Goal: Navigation & Orientation: Find specific page/section

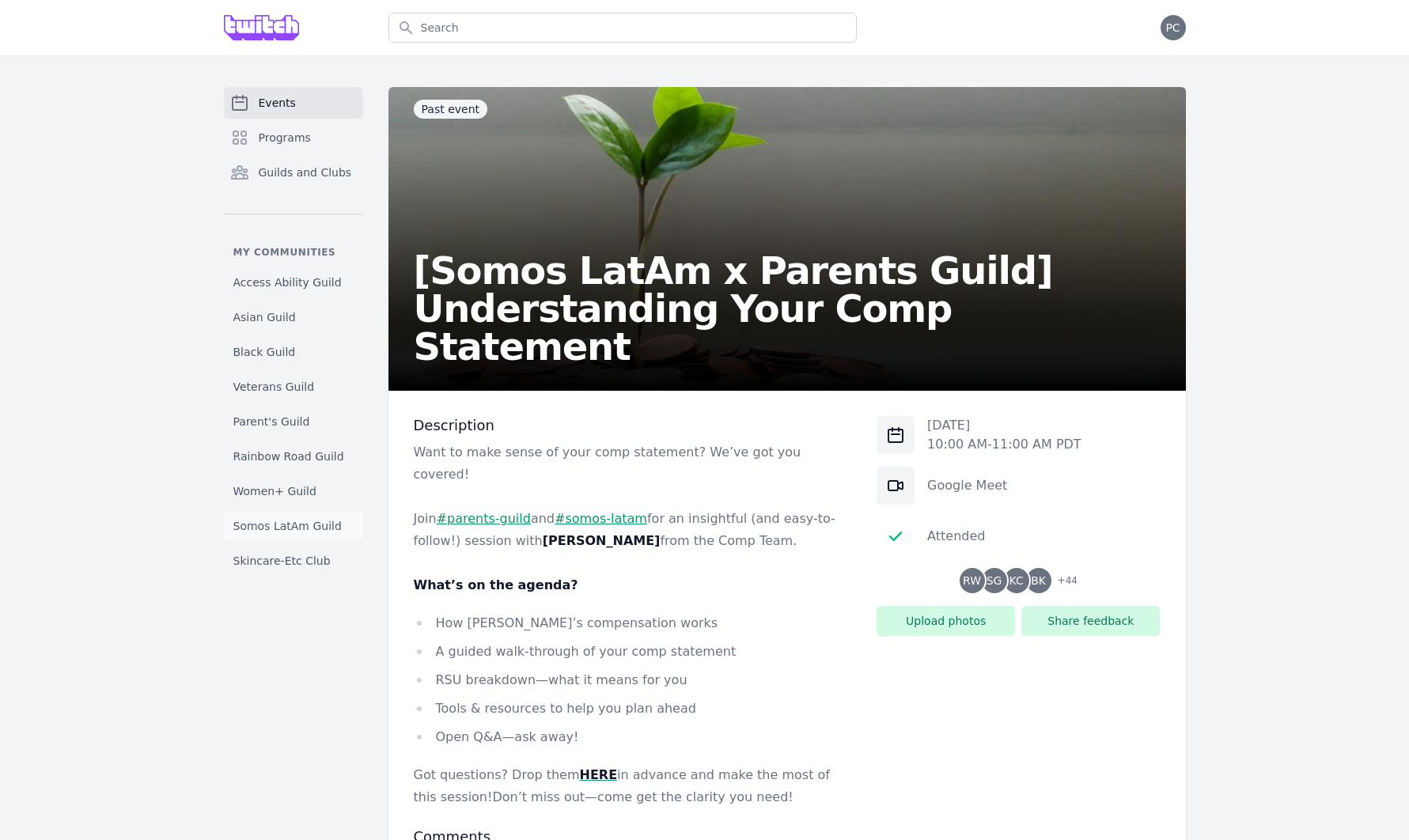
click at [283, 523] on span "Somos LatAm Guild" at bounding box center [287, 525] width 108 height 15
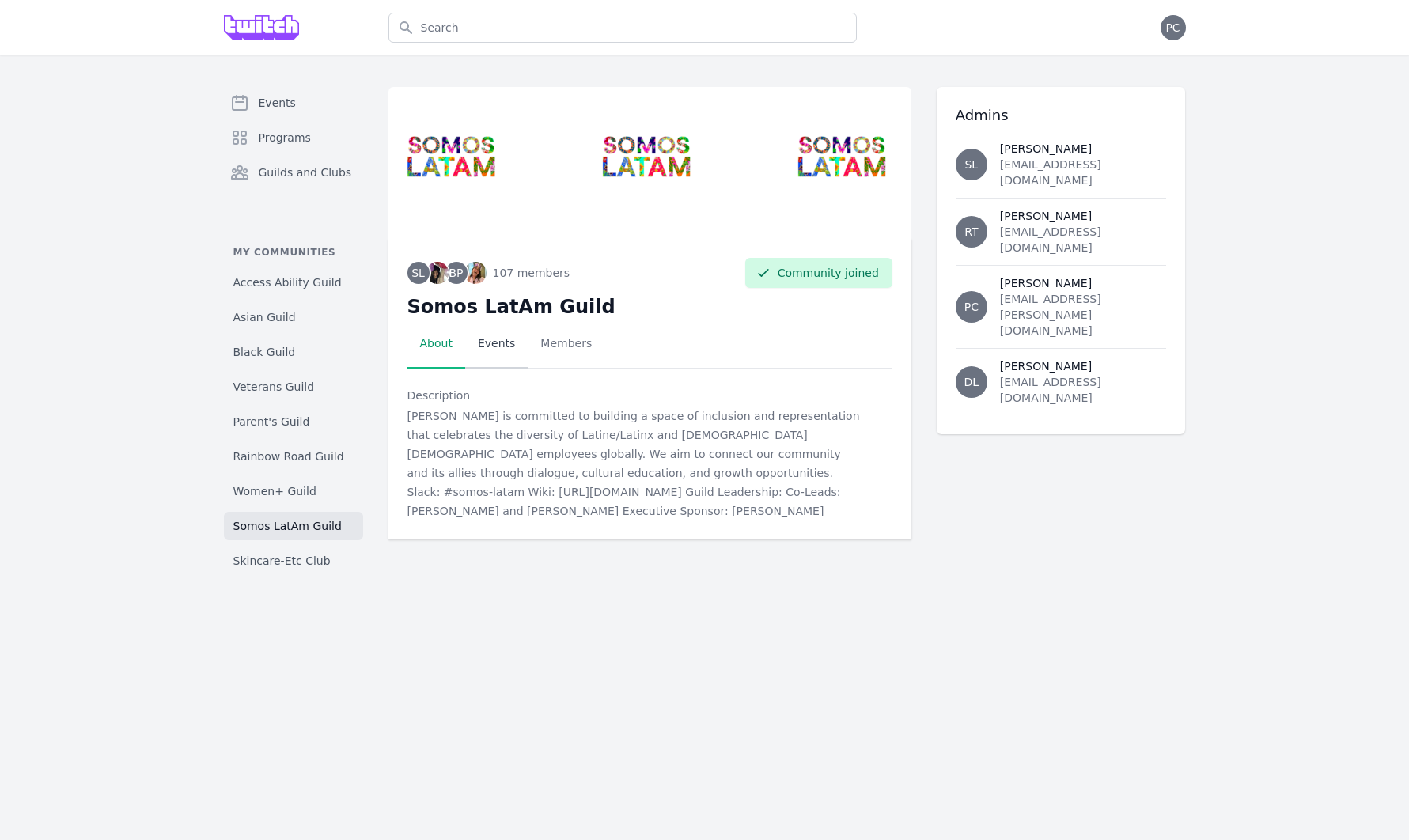
click at [499, 340] on link "Events" at bounding box center [496, 344] width 63 height 49
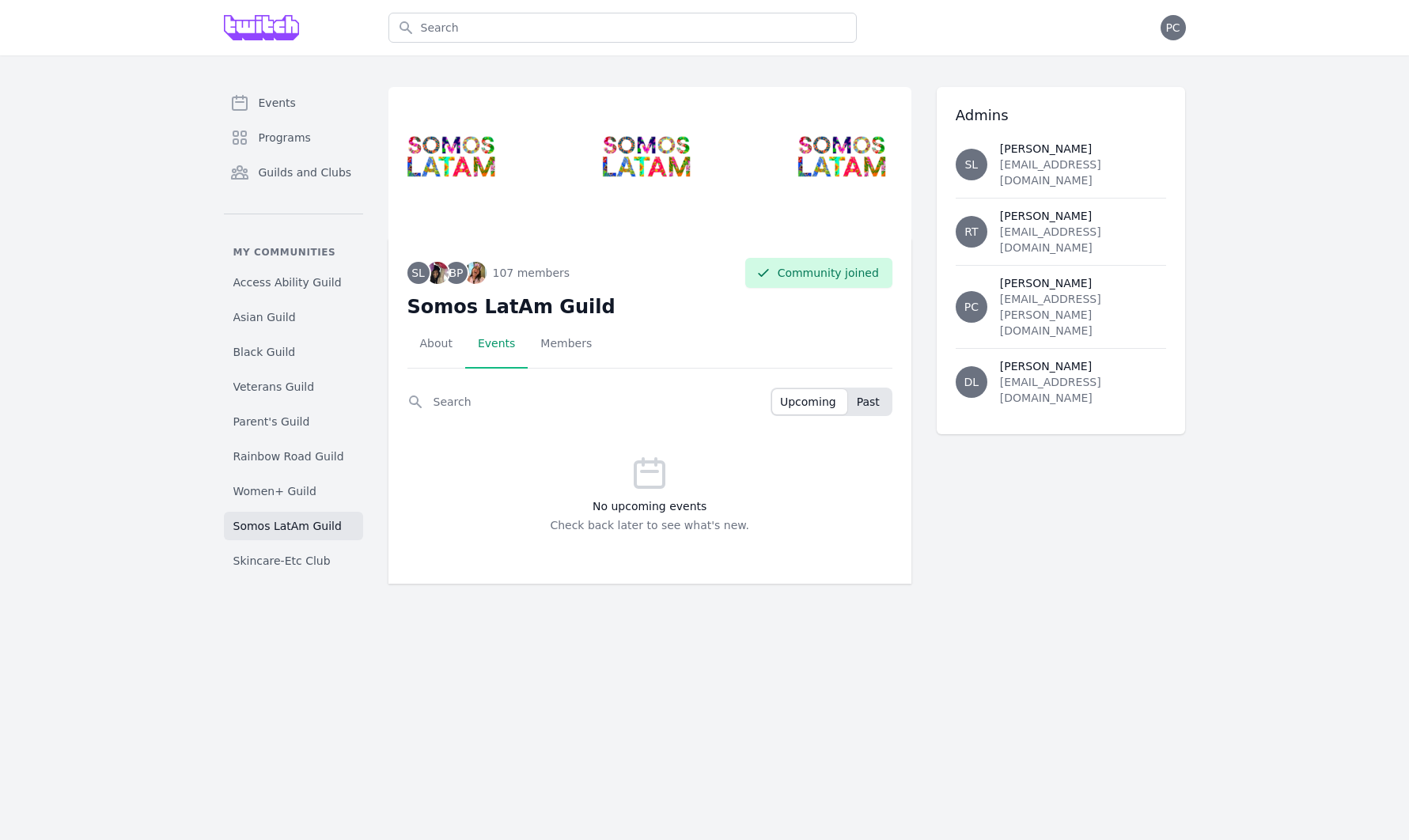
click at [876, 402] on span "Past" at bounding box center [868, 401] width 23 height 15
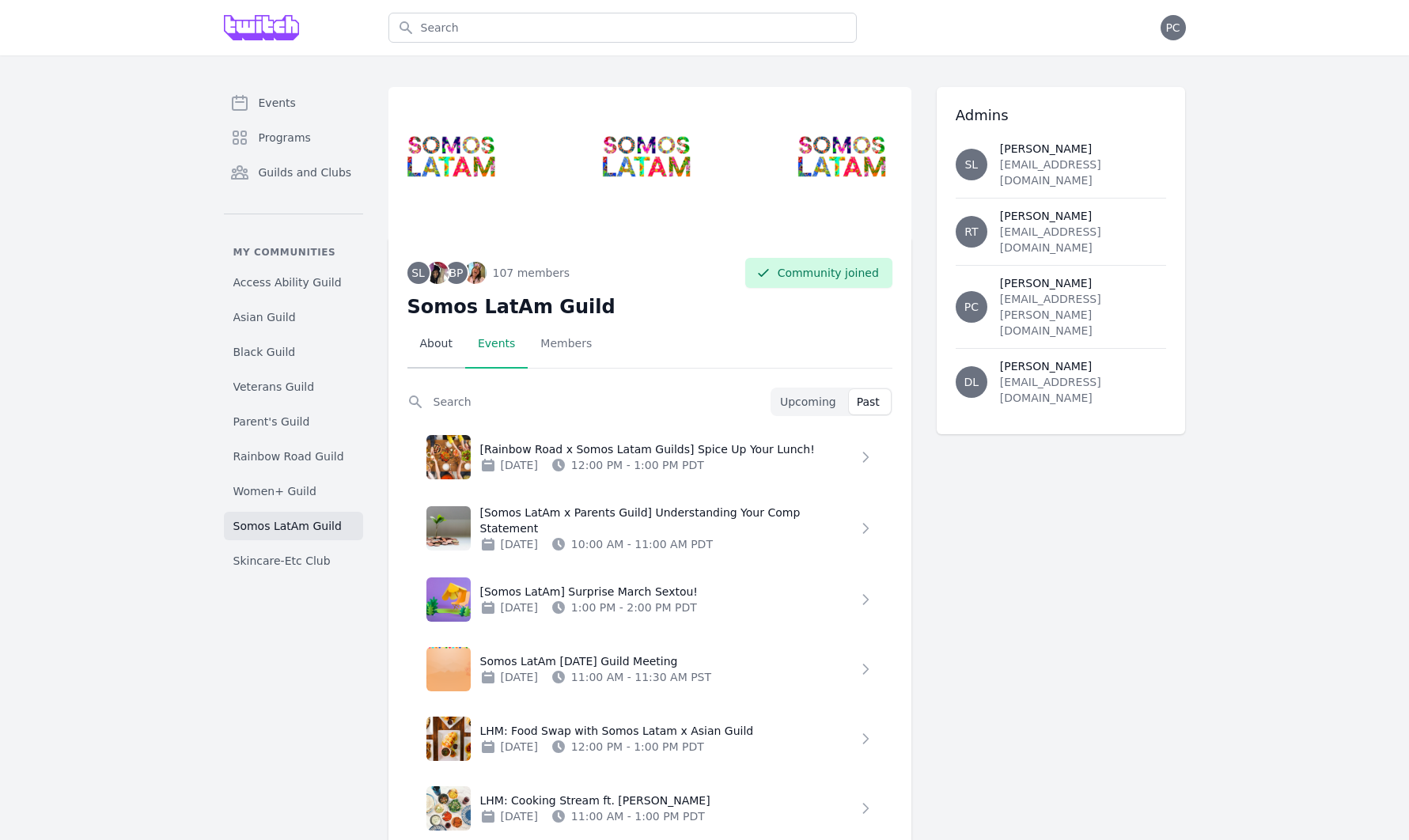
click at [460, 350] on link "About" at bounding box center [436, 344] width 57 height 49
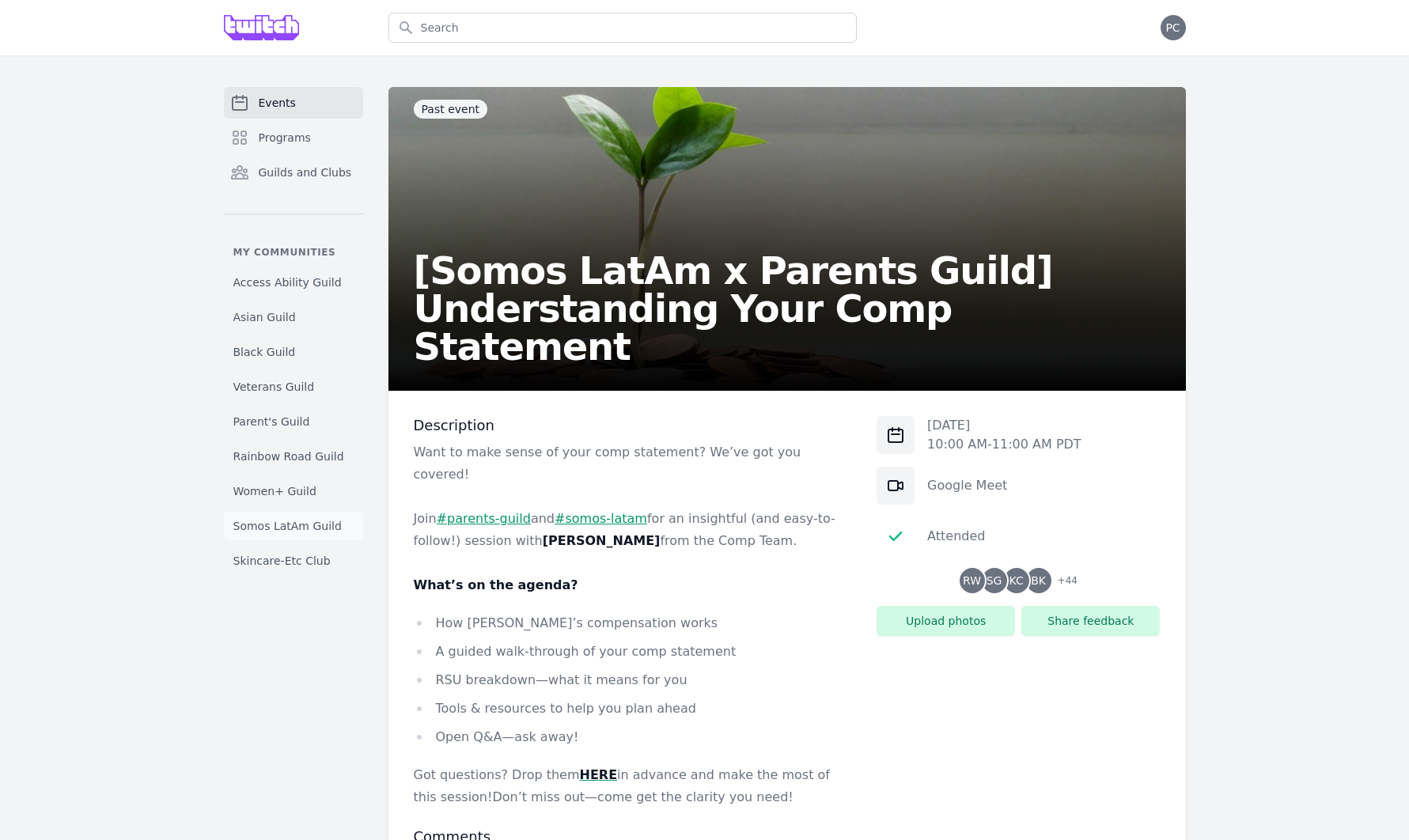
click at [283, 523] on span "Somos LatAm Guild" at bounding box center [287, 525] width 108 height 15
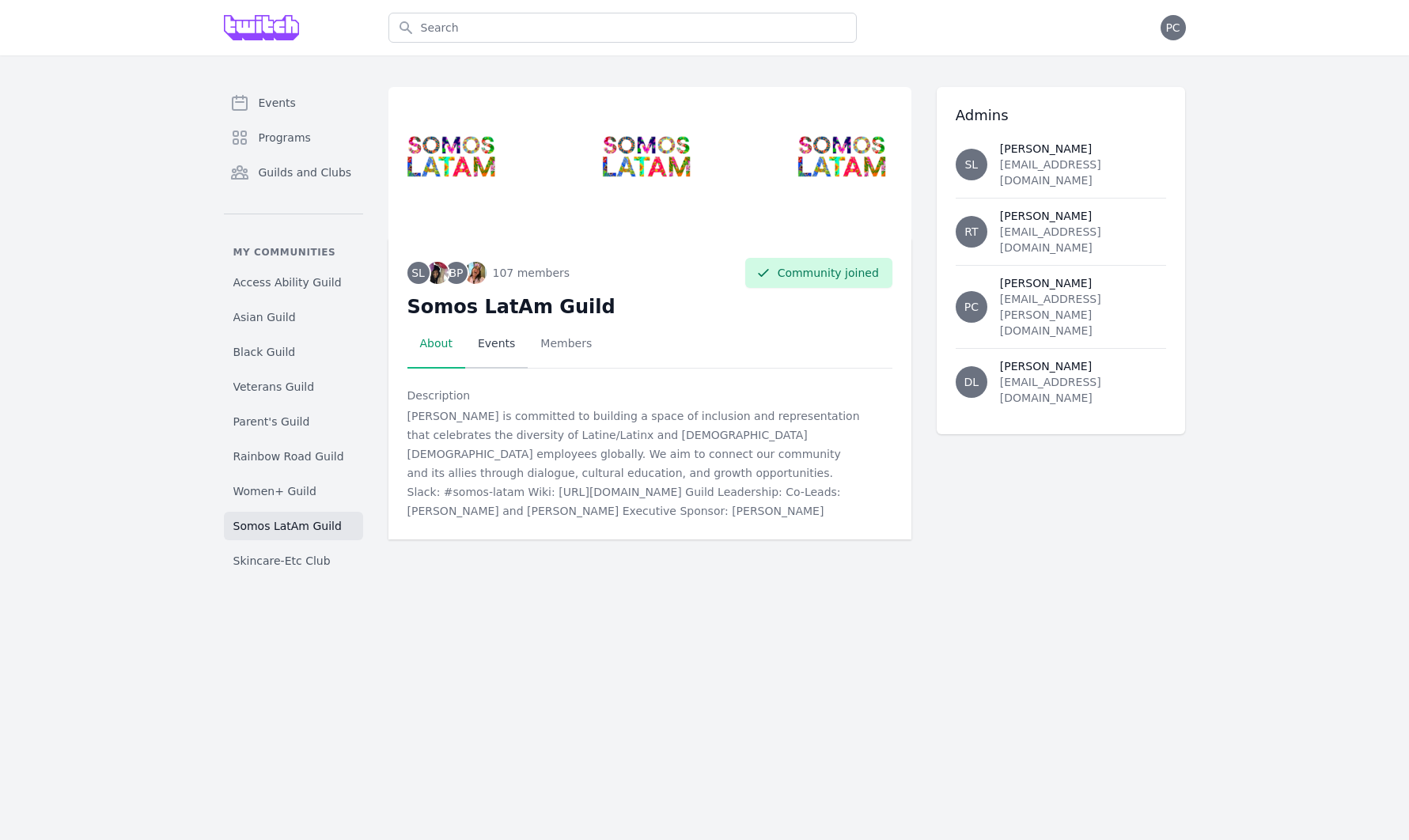
click at [508, 348] on link "Events" at bounding box center [496, 344] width 63 height 49
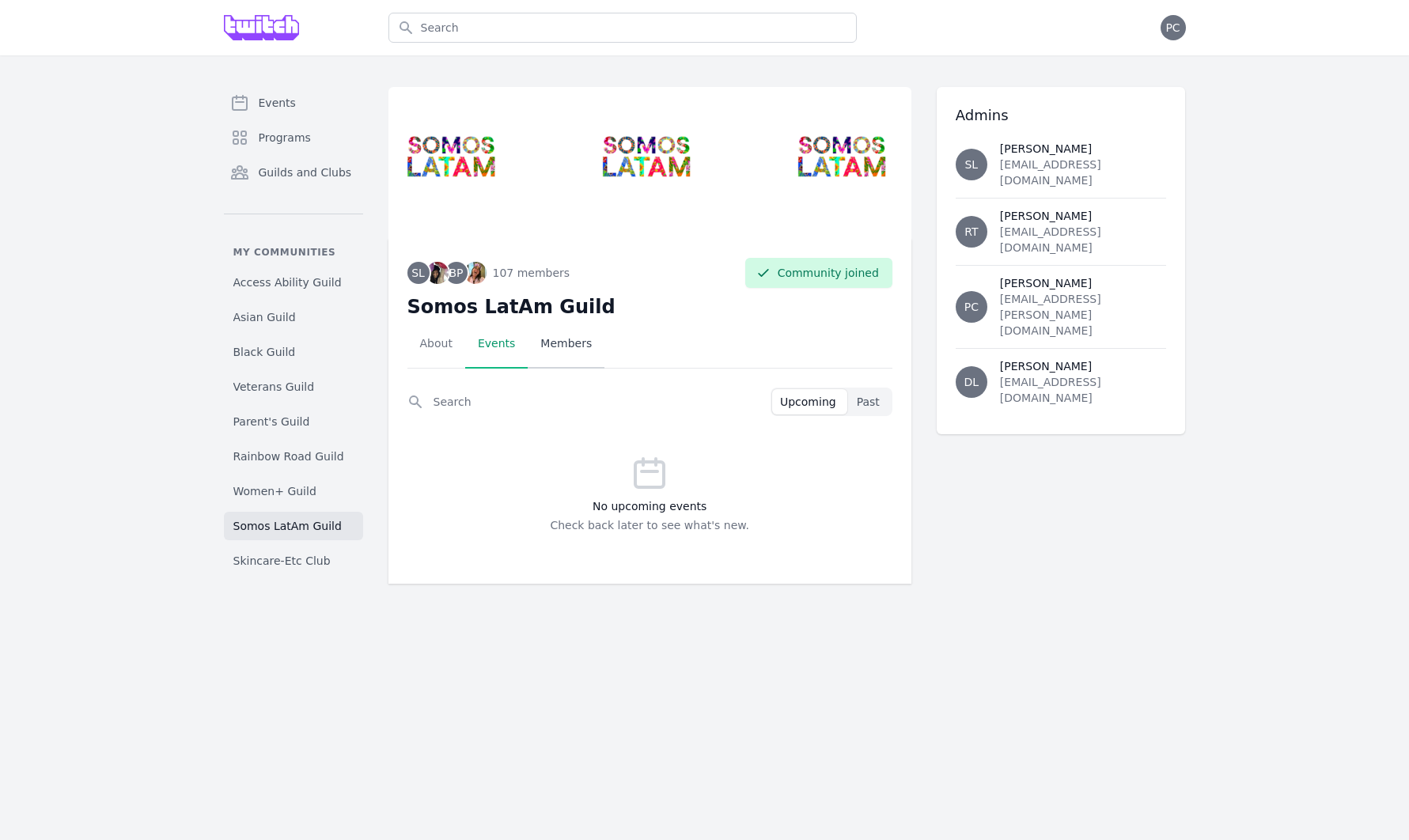
click at [561, 347] on link "Members" at bounding box center [566, 344] width 76 height 49
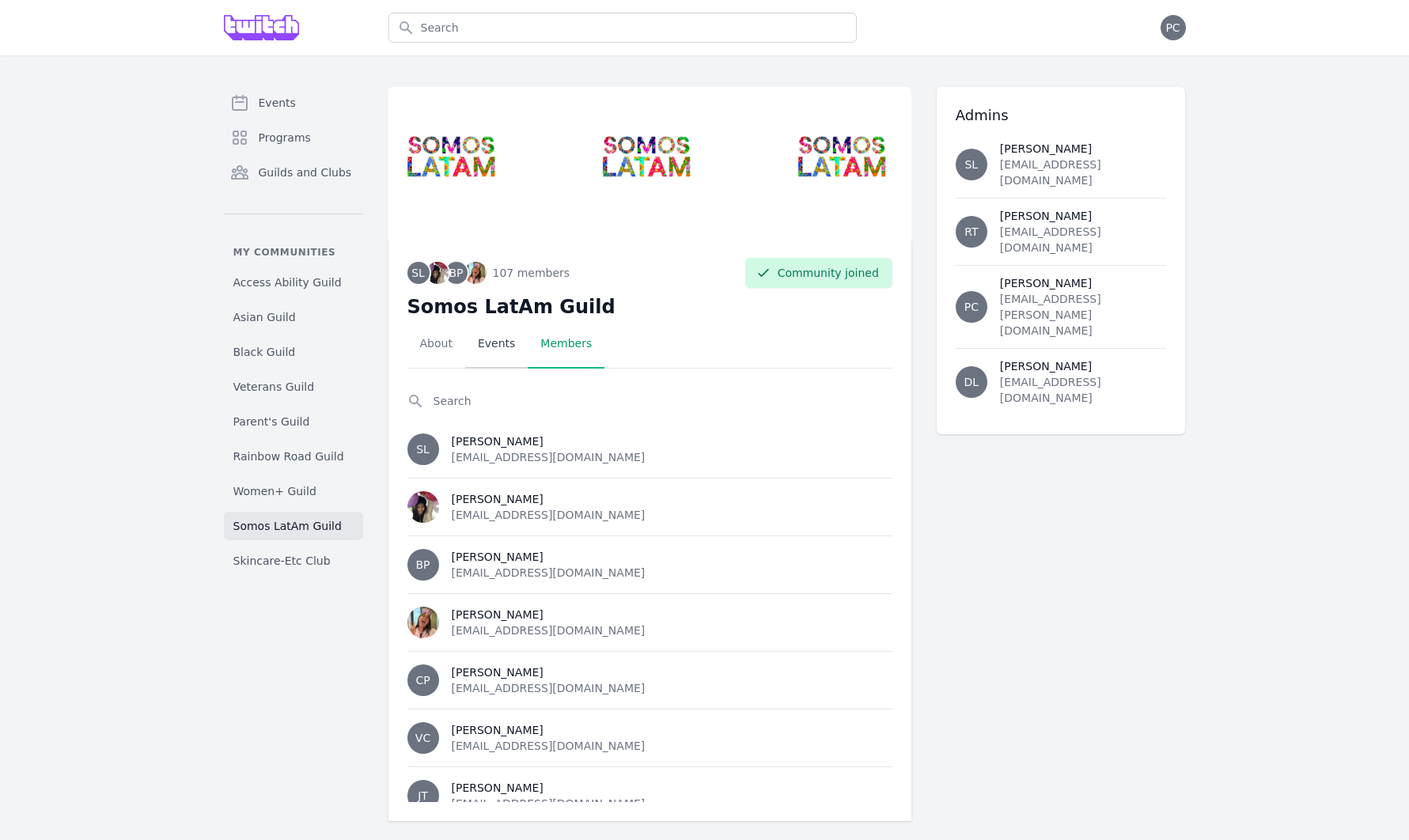
click at [488, 349] on link "Events" at bounding box center [496, 344] width 63 height 49
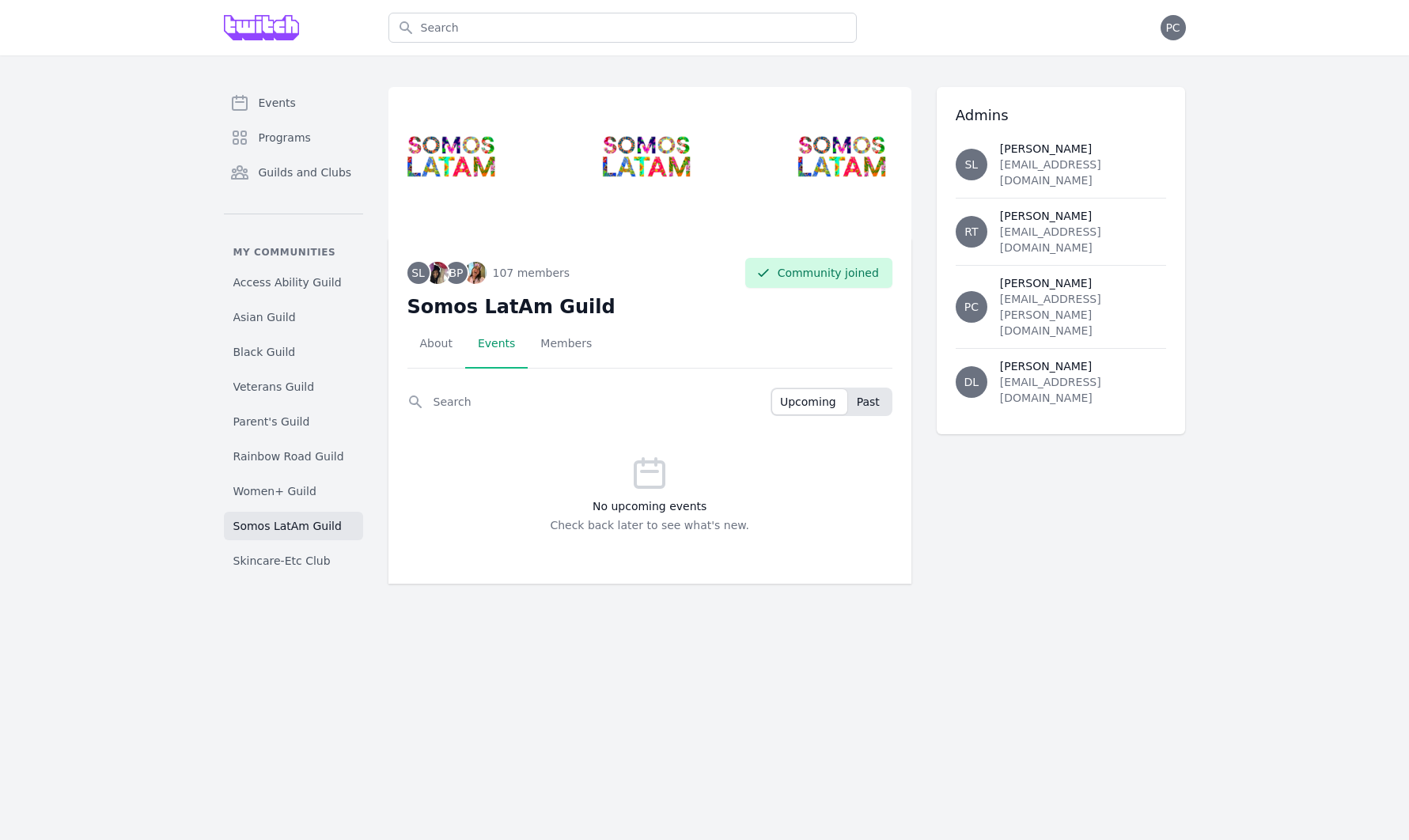
click at [873, 397] on span "Past" at bounding box center [868, 401] width 23 height 15
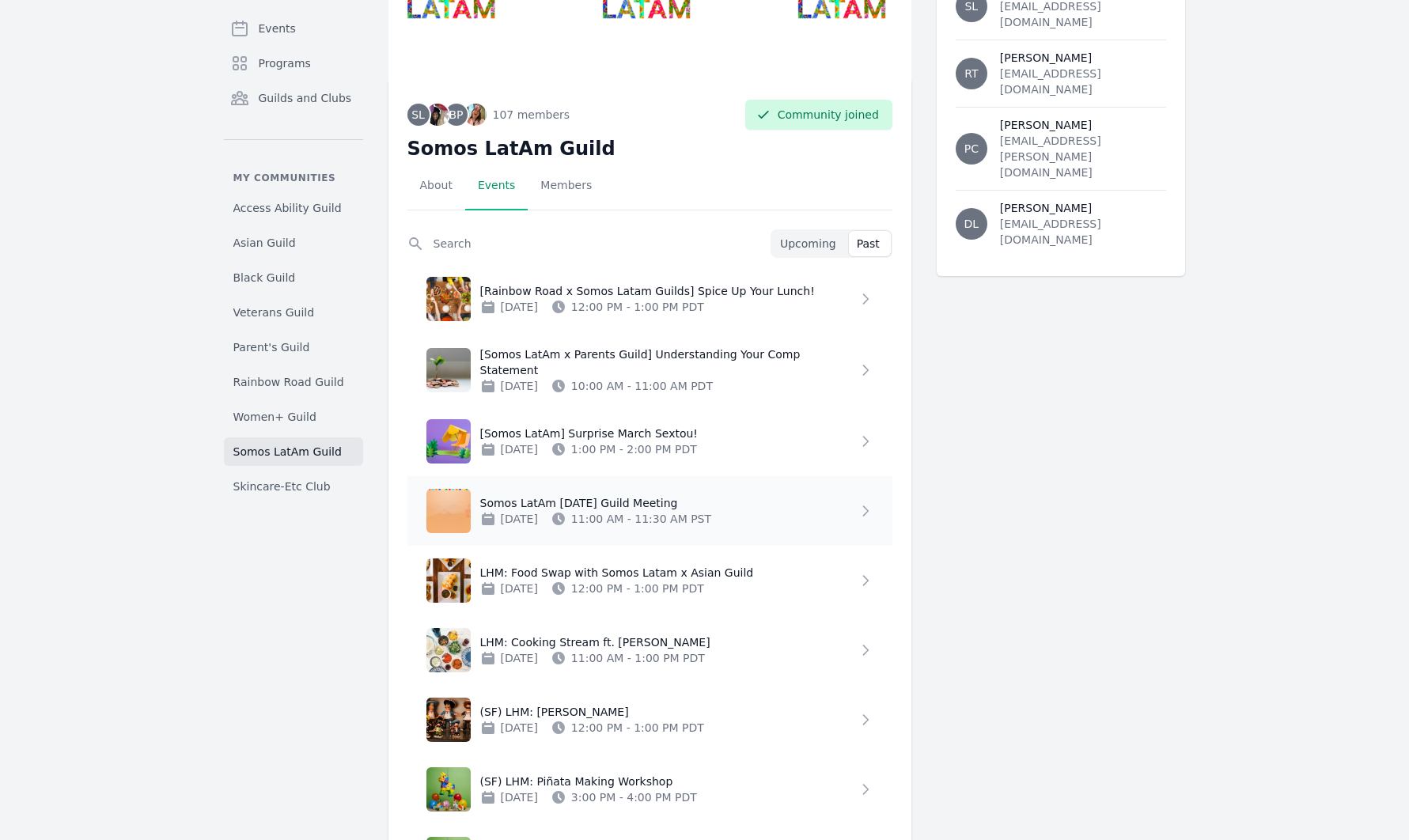
scroll to position [170, 0]
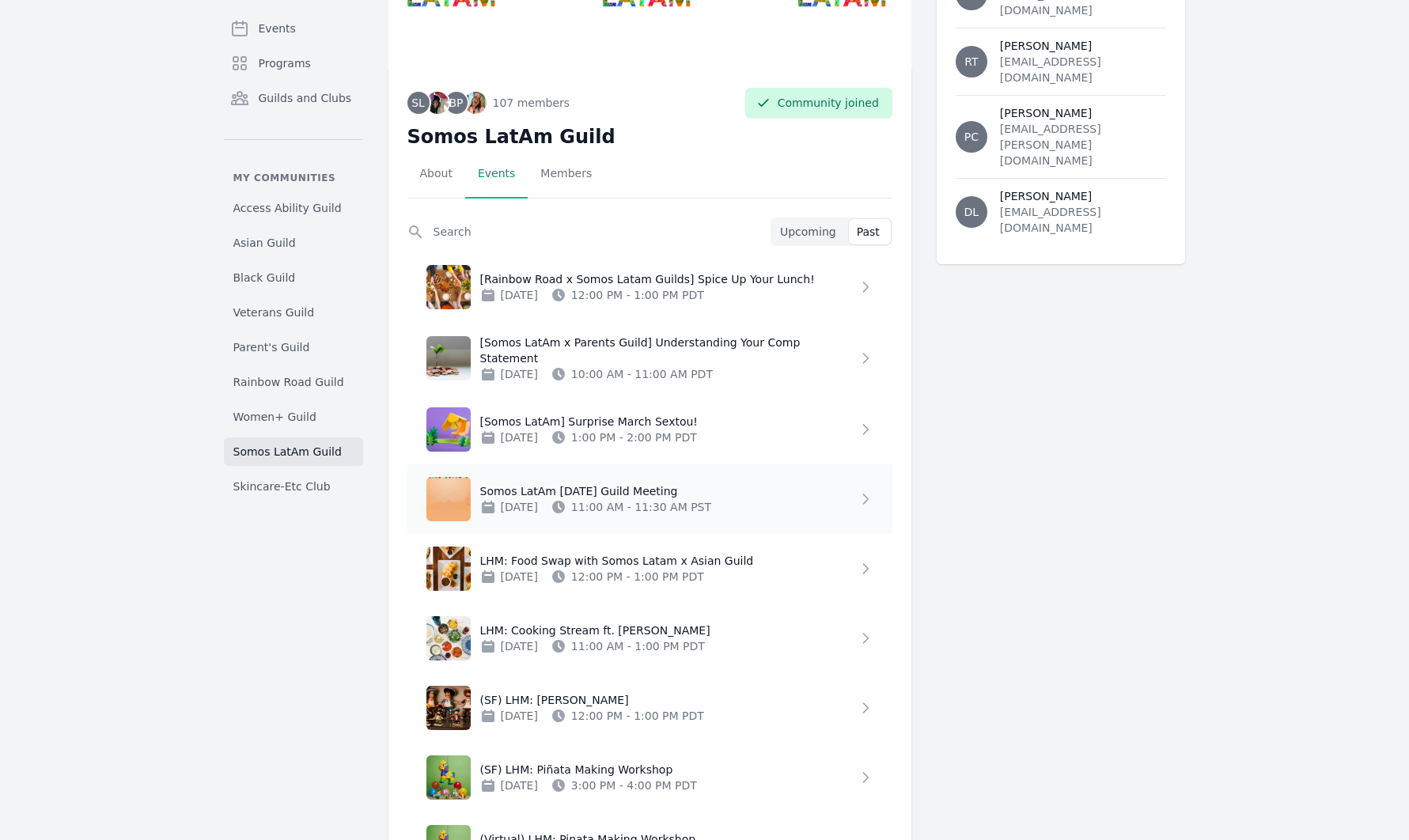
click at [627, 483] on p "Somos LatAm [DATE] Guild Meeting" at bounding box center [669, 491] width 378 height 15
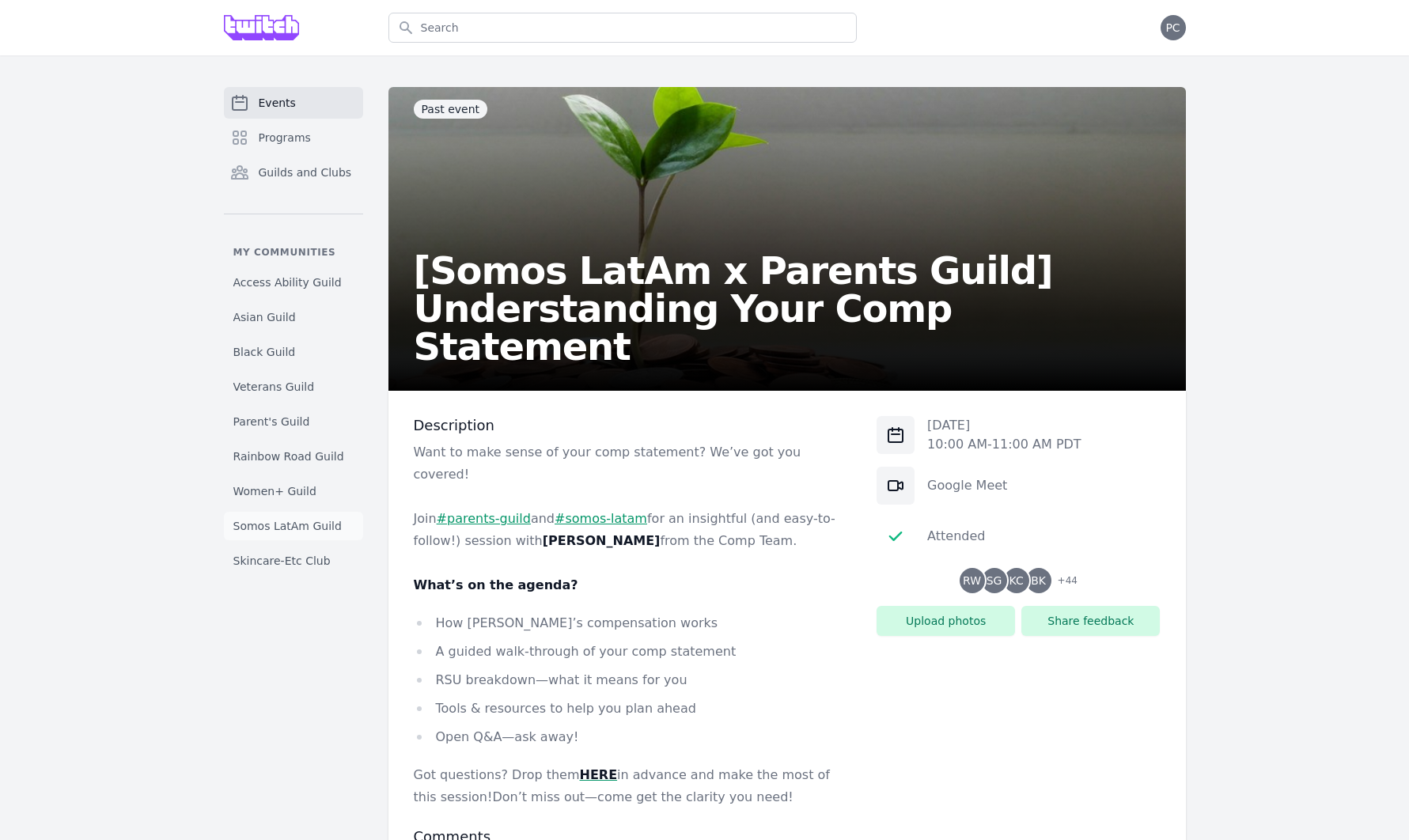
click at [248, 516] on link "Somos LatAm Guild" at bounding box center [293, 525] width 139 height 28
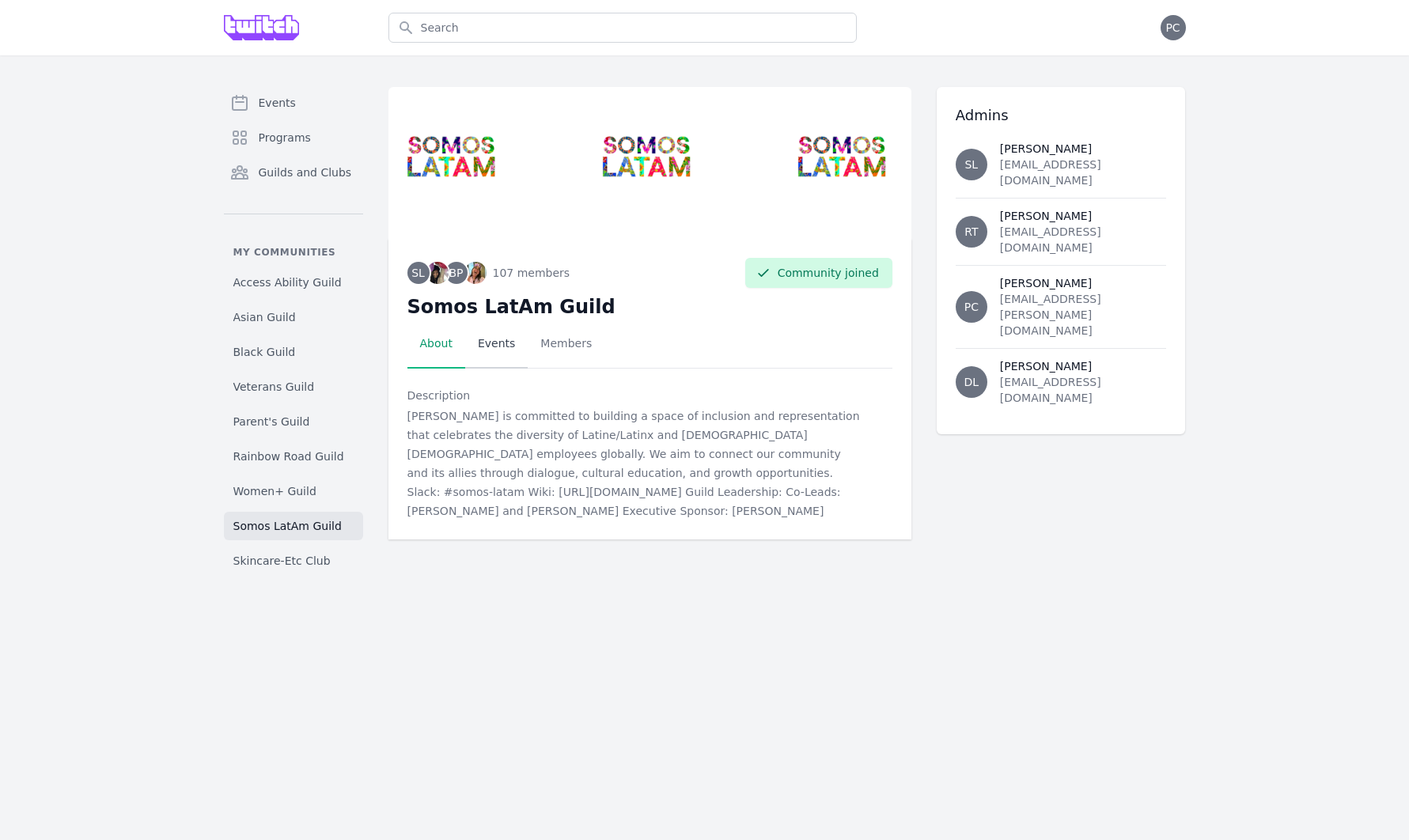
click at [492, 347] on link "Events" at bounding box center [496, 344] width 63 height 49
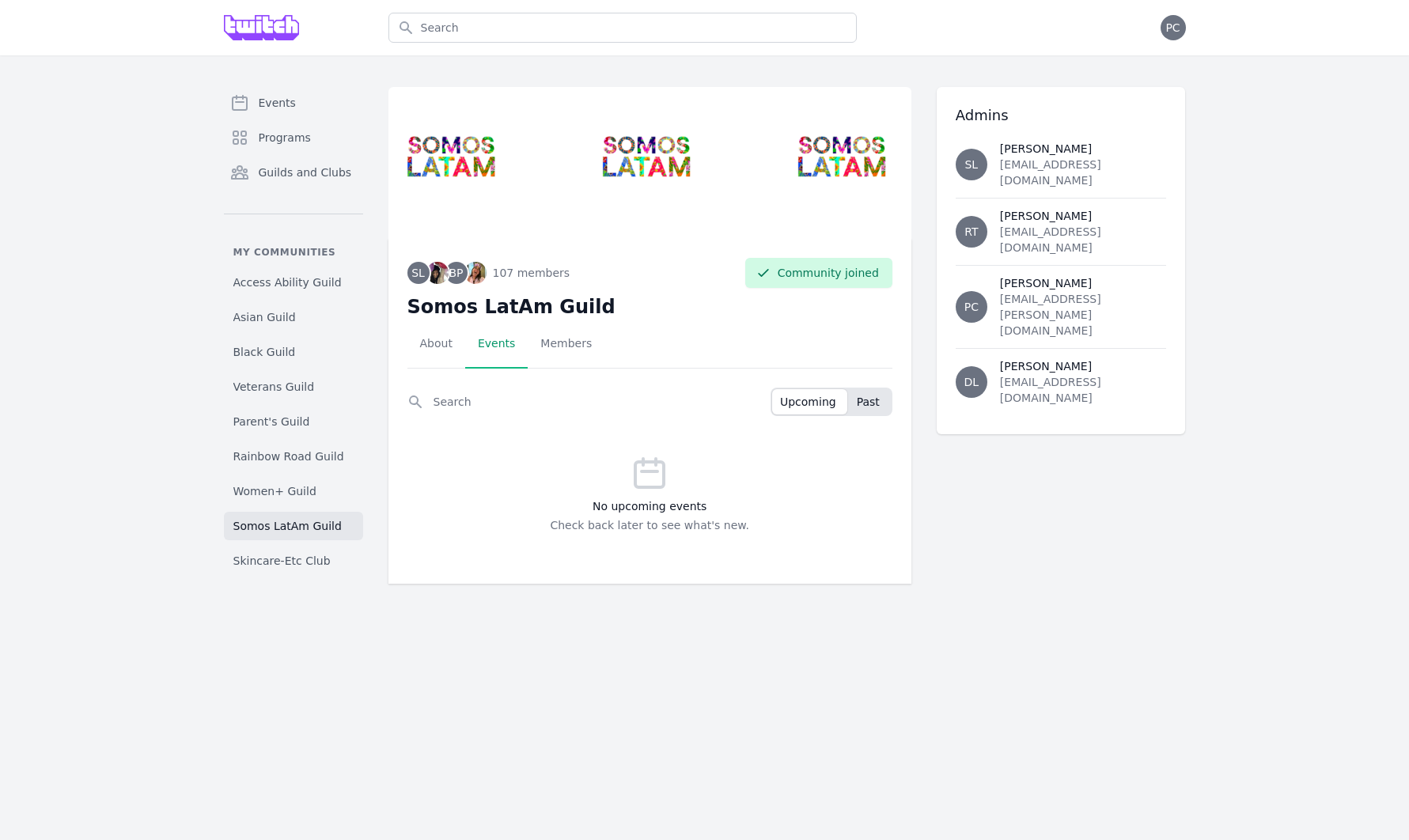
click at [887, 400] on button "Past" at bounding box center [870, 402] width 42 height 25
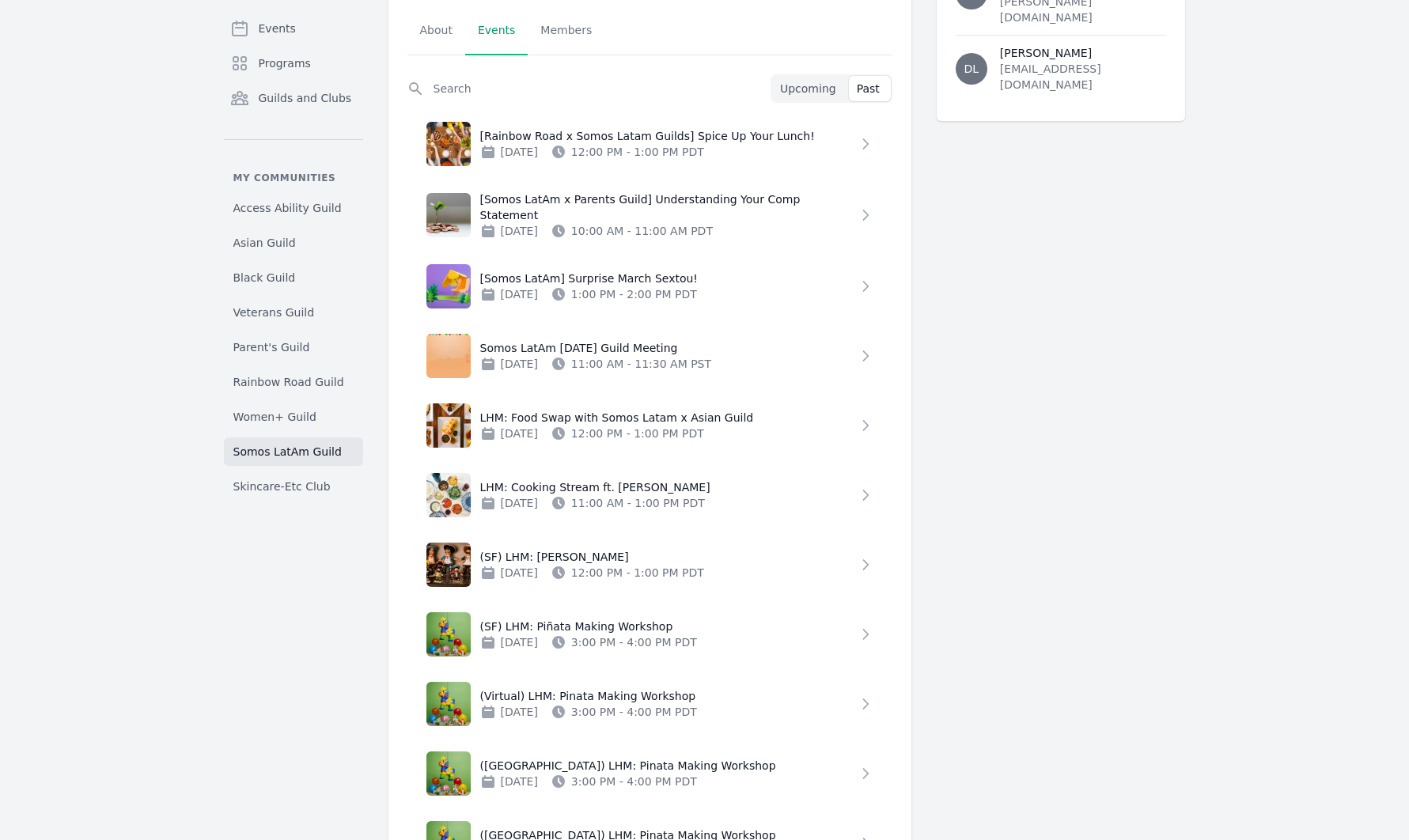
scroll to position [319, 0]
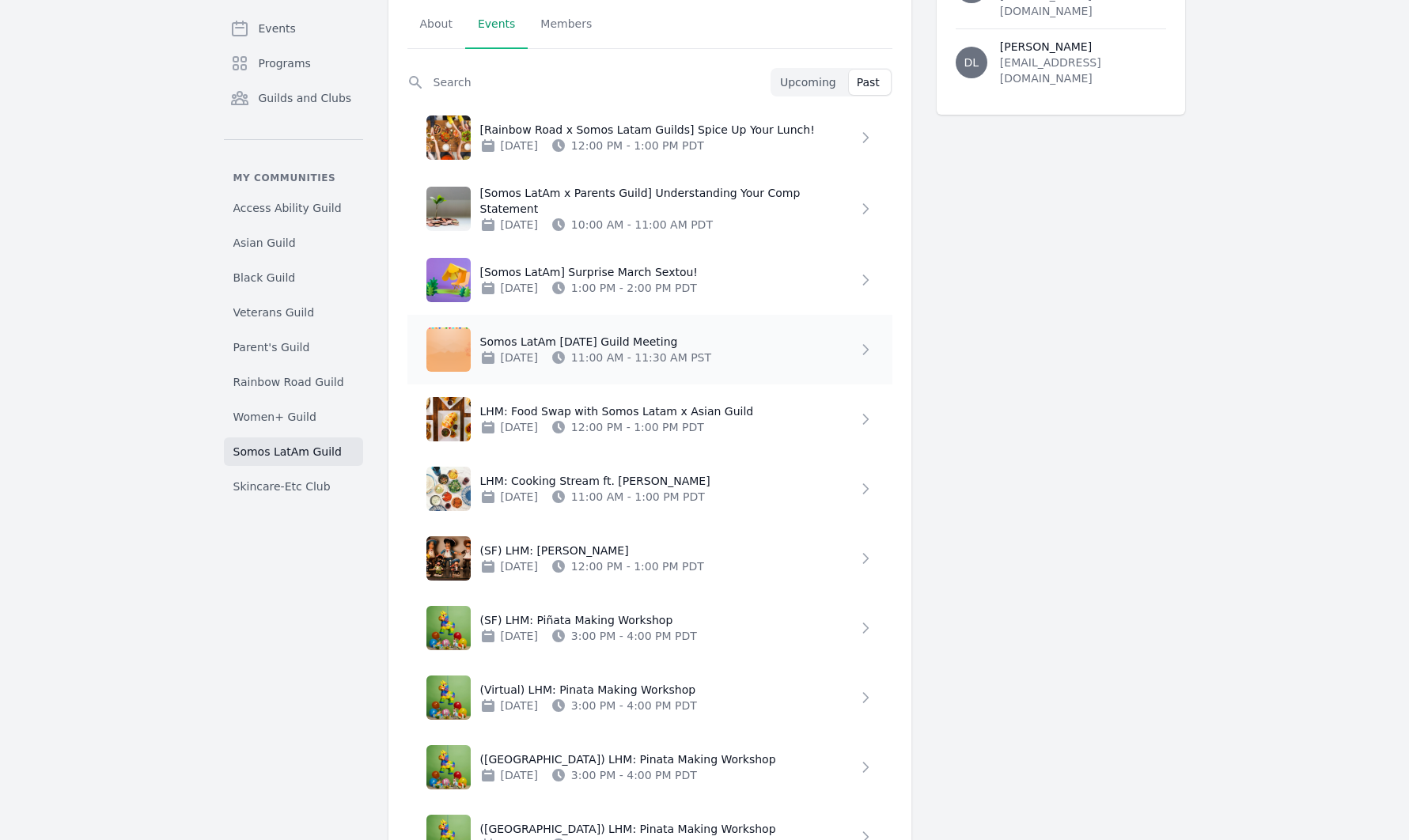
click at [614, 335] on p "Somos LatAm [DATE] Guild Meeting" at bounding box center [669, 341] width 378 height 15
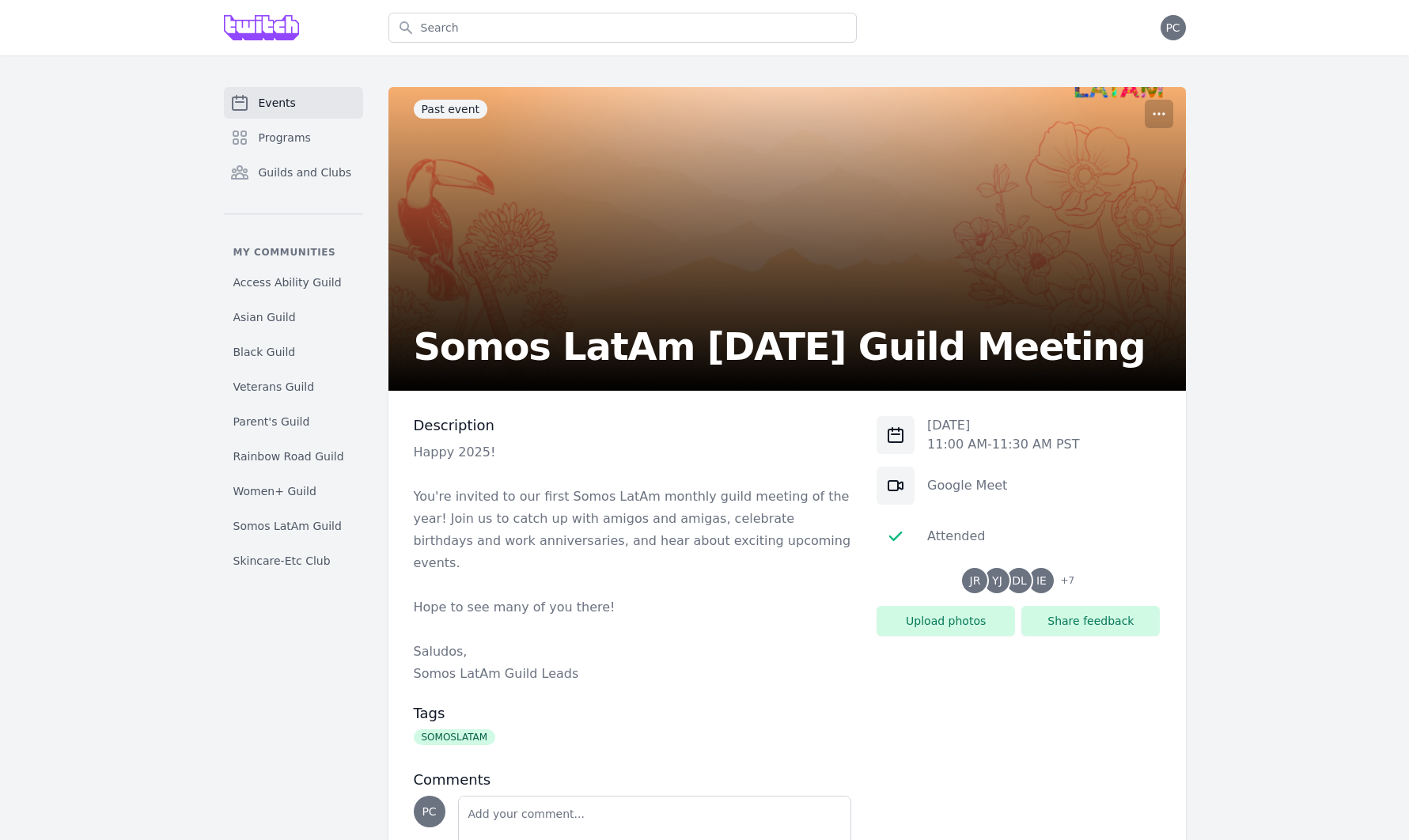
click at [435, 641] on p "Saludos," at bounding box center [634, 652] width 439 height 22
drag, startPoint x: 415, startPoint y: 584, endPoint x: 569, endPoint y: 656, distance: 170.0
click at [569, 656] on div "Happy 2025! You're invited to our first Somos LatAm monthly guild meeting of th…" at bounding box center [634, 563] width 439 height 244
copy div "Hope to see many of you there! Saludos, Somos LatAm Guild Leads"
